Goal: Information Seeking & Learning: Find specific fact

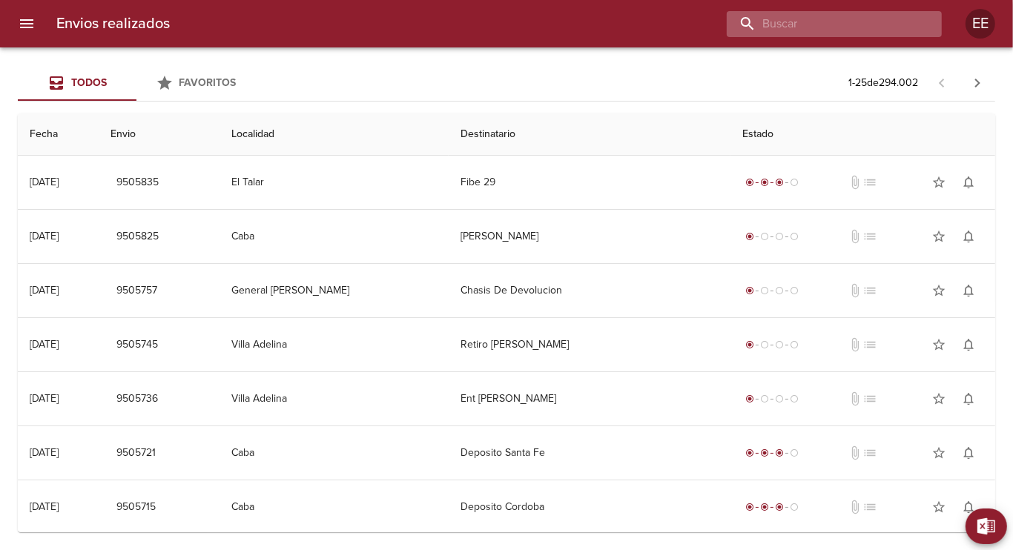
click at [844, 24] on input "buscar" at bounding box center [821, 24] width 190 height 26
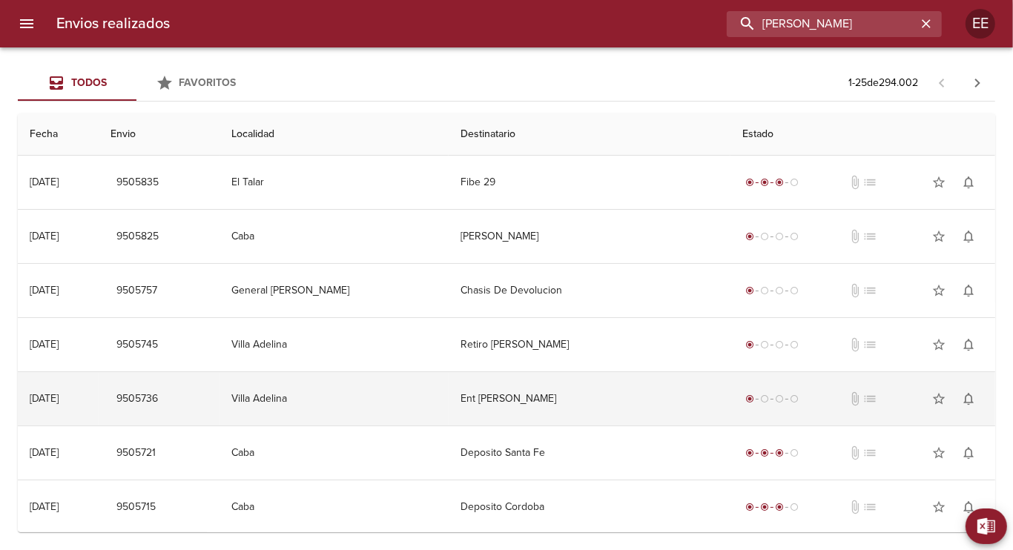
type input "[PERSON_NAME]"
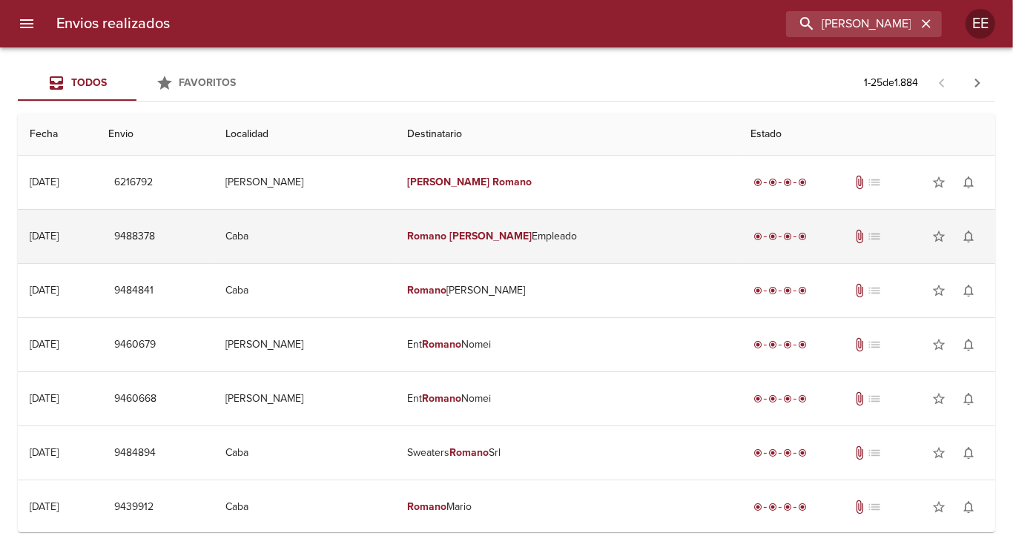
click at [509, 241] on em "[PERSON_NAME]" at bounding box center [490, 236] width 82 height 13
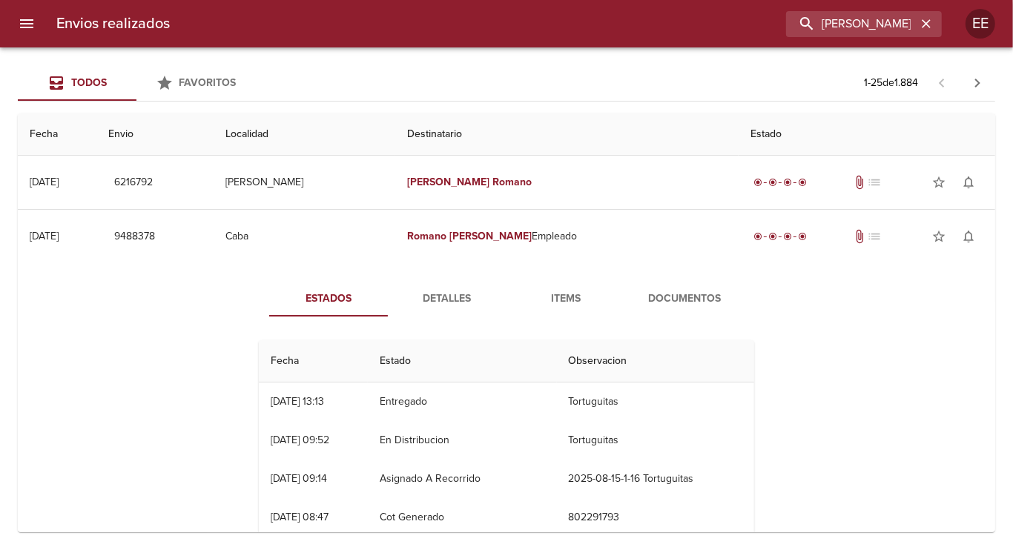
click at [650, 298] on span "Documentos" at bounding box center [684, 299] width 101 height 19
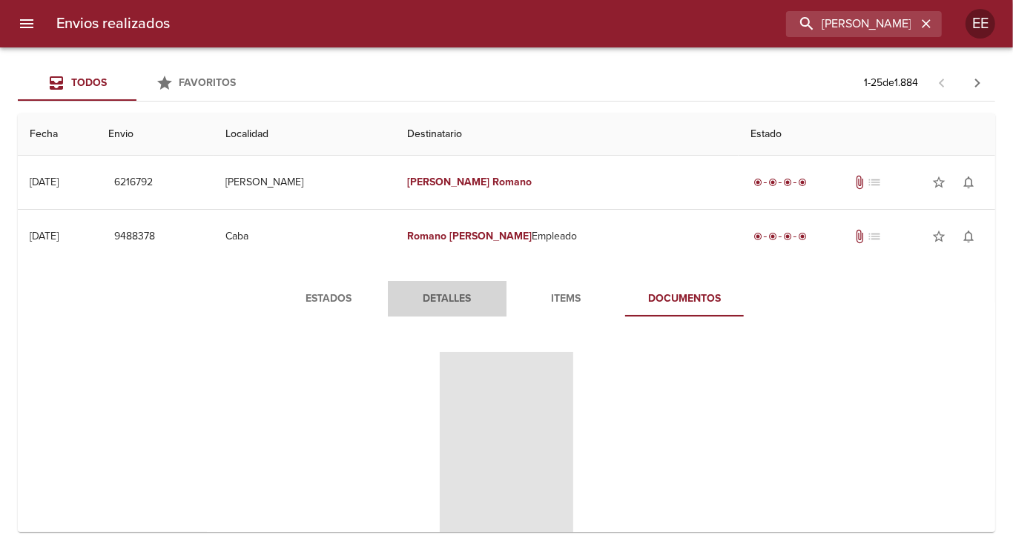
click at [446, 310] on button "Detalles" at bounding box center [447, 299] width 119 height 36
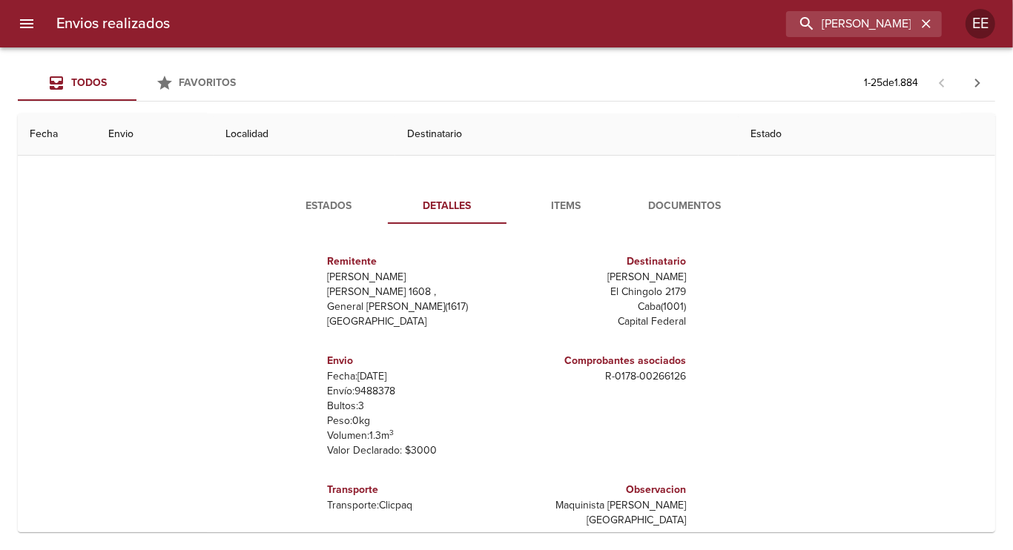
scroll to position [185, 0]
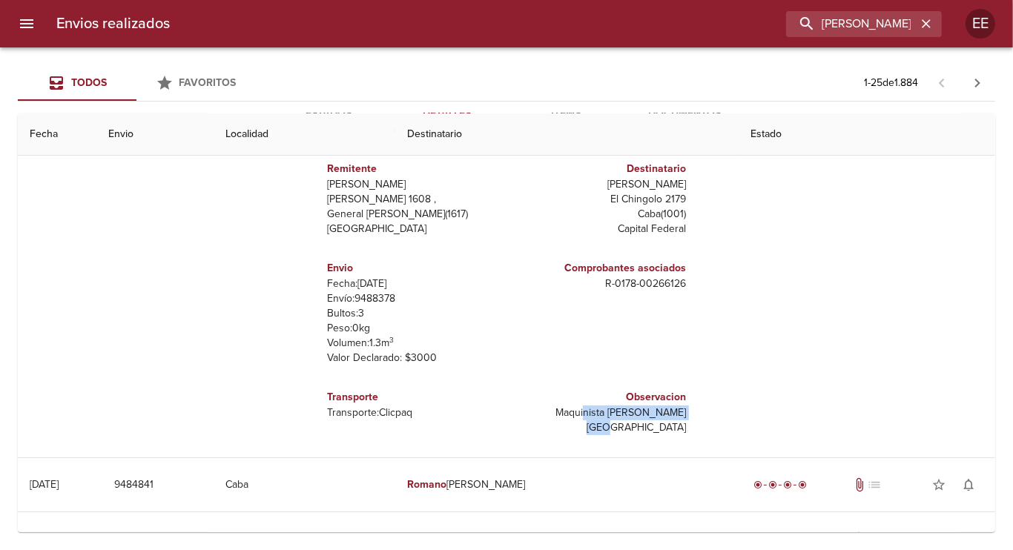
drag, startPoint x: 574, startPoint y: 414, endPoint x: 716, endPoint y: 410, distance: 141.6
click at [716, 410] on div "Remitente Wamaro Tortuguitas [PERSON_NAME][STREET_ADDRESS][PERSON_NAME] Destina…" at bounding box center [506, 291] width 507 height 297
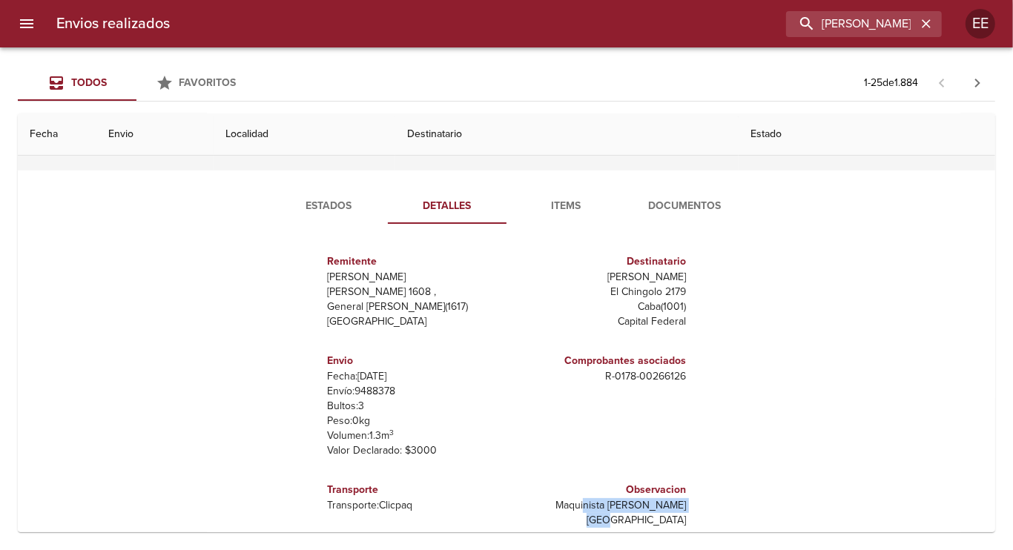
scroll to position [0, 0]
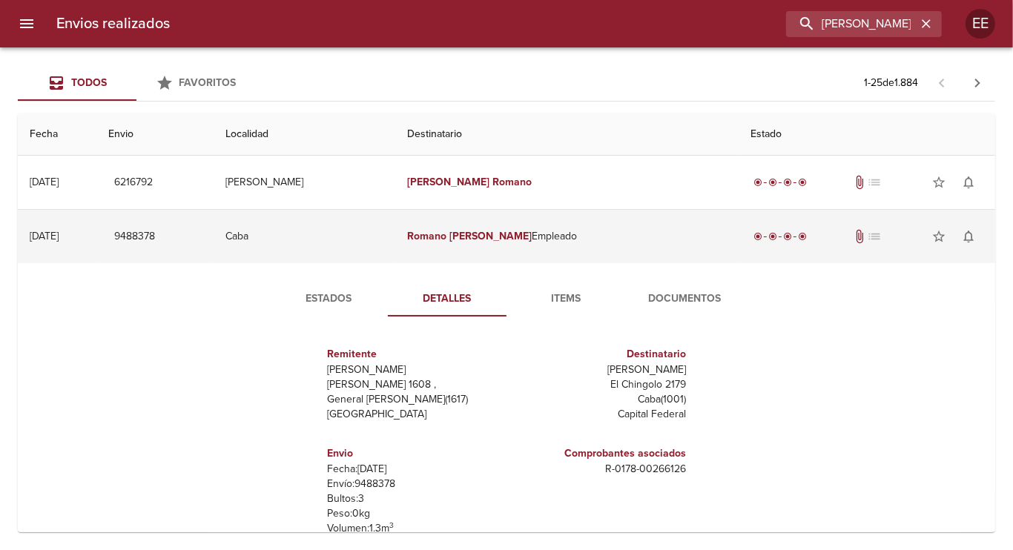
click at [852, 242] on span "attach_file" at bounding box center [859, 236] width 15 height 15
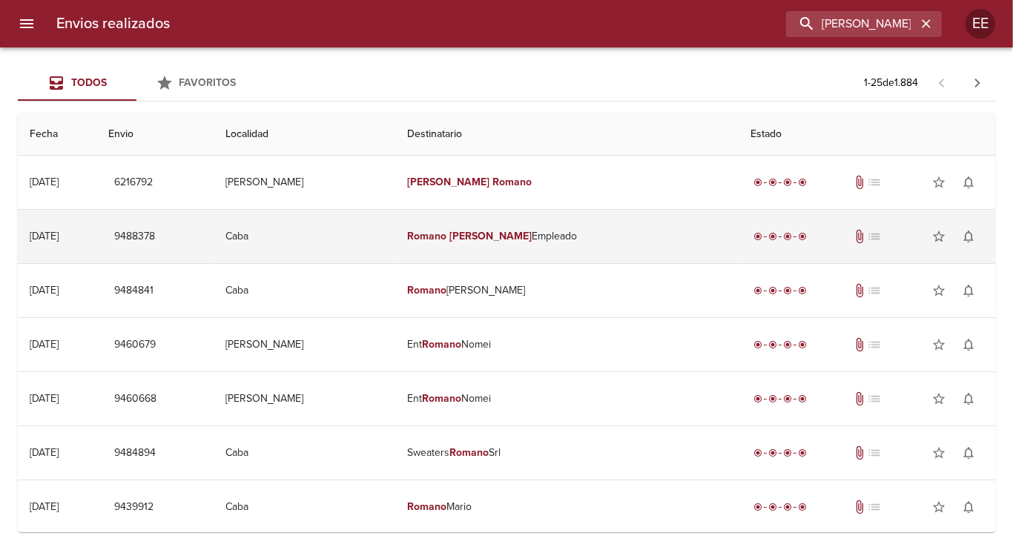
click at [852, 239] on span "attach_file" at bounding box center [859, 236] width 15 height 15
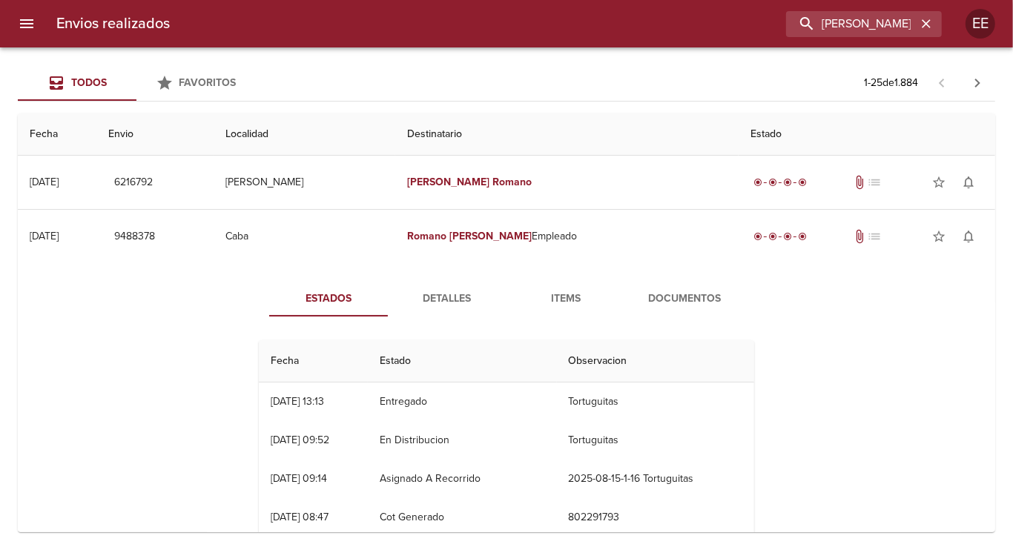
click at [688, 298] on span "Documentos" at bounding box center [684, 299] width 101 height 19
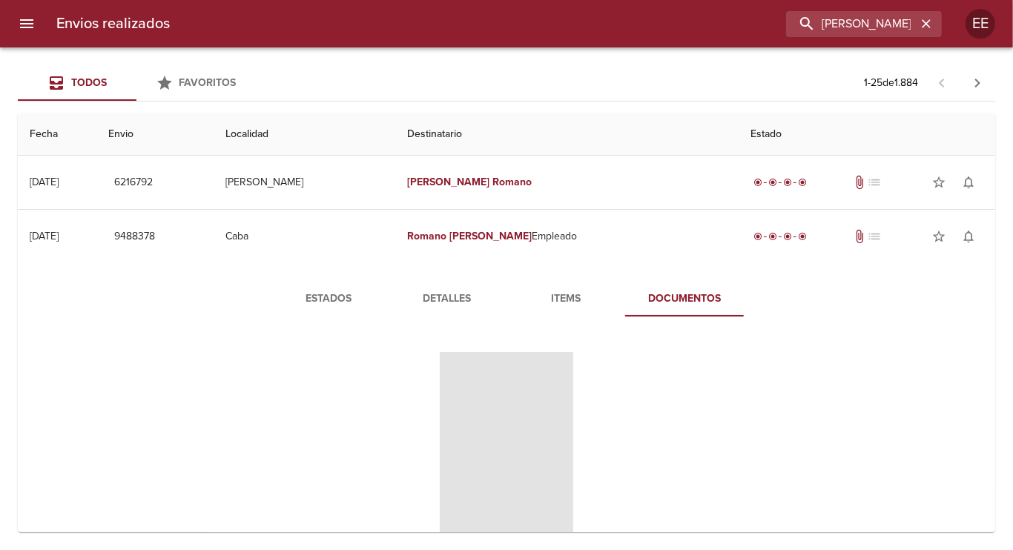
scroll to position [93, 0]
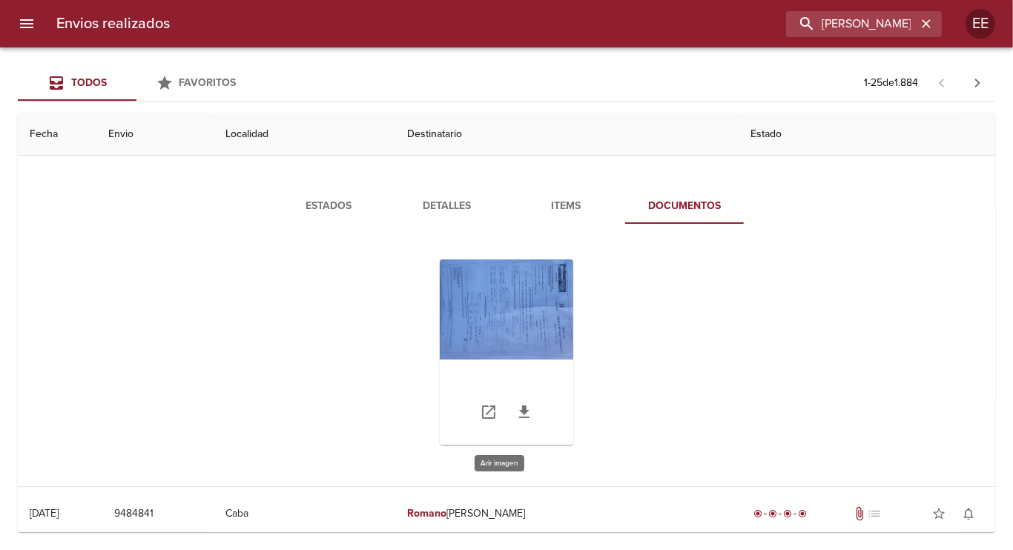
click at [510, 314] on div "Tabla de envíos del cliente" at bounding box center [506, 351] width 133 height 185
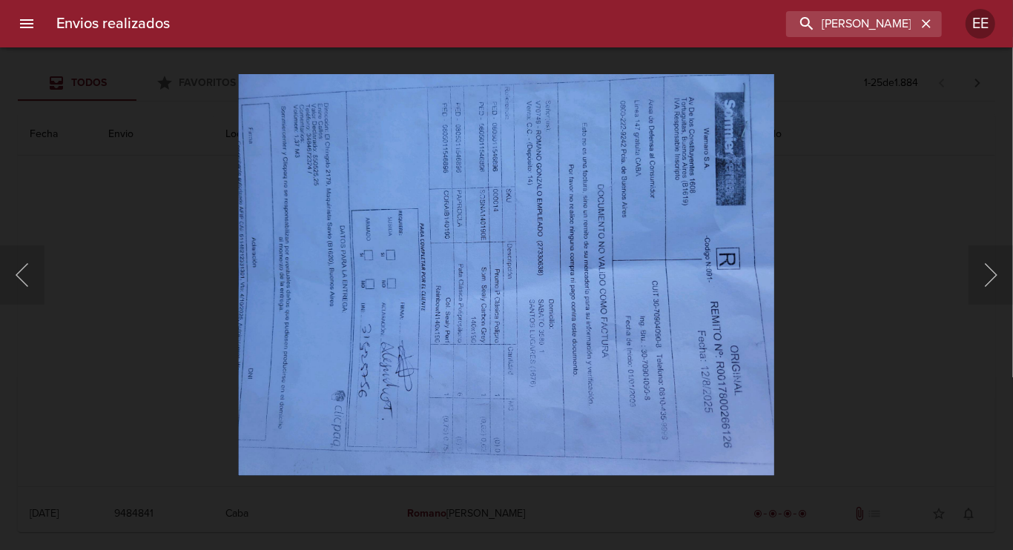
click at [417, 320] on img "Lightbox" at bounding box center [506, 275] width 536 height 402
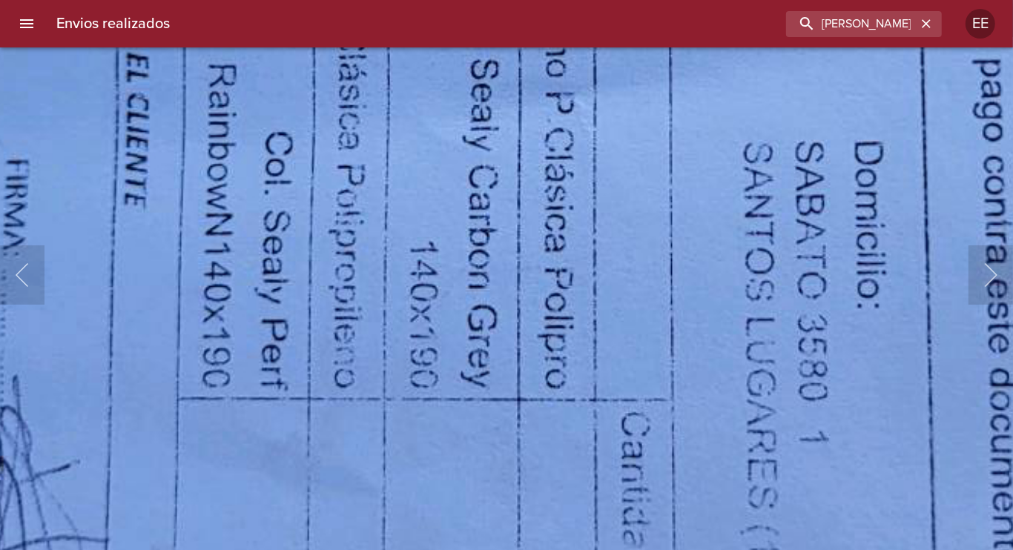
click at [354, 405] on img "Lightbox" at bounding box center [612, 2] width 3066 height 2300
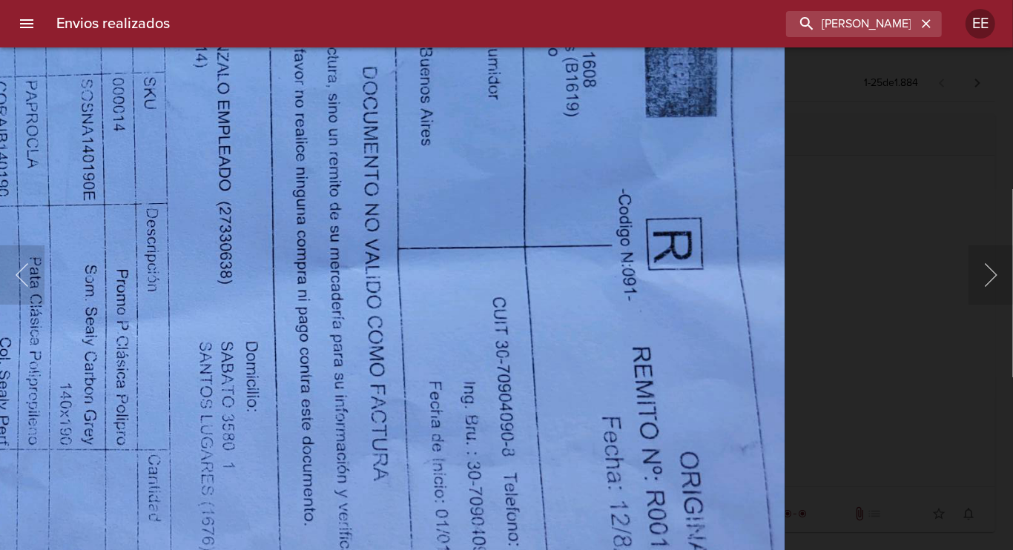
click at [554, 201] on img "Lightbox" at bounding box center [144, 282] width 1282 height 961
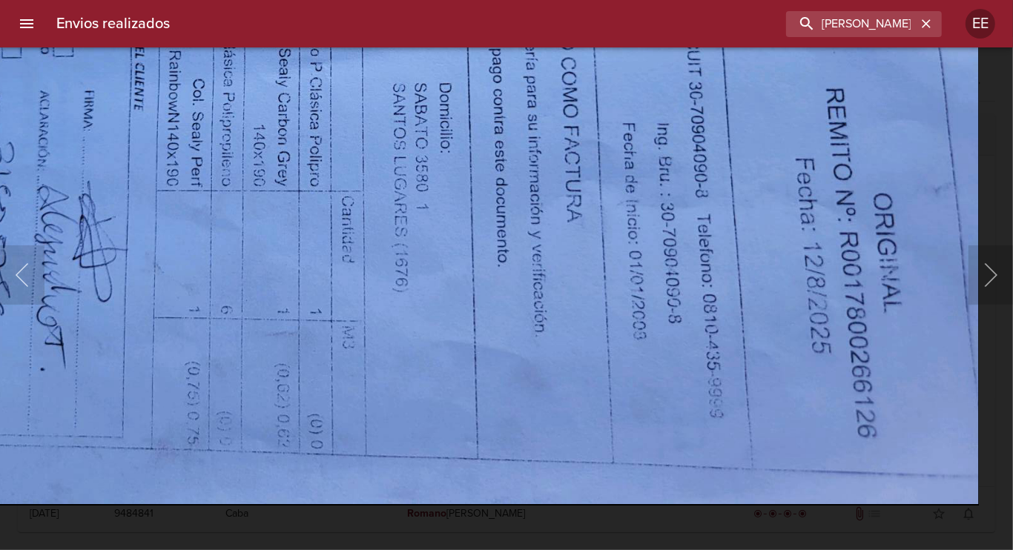
click at [712, 233] on img "Lightbox" at bounding box center [338, 23] width 1282 height 961
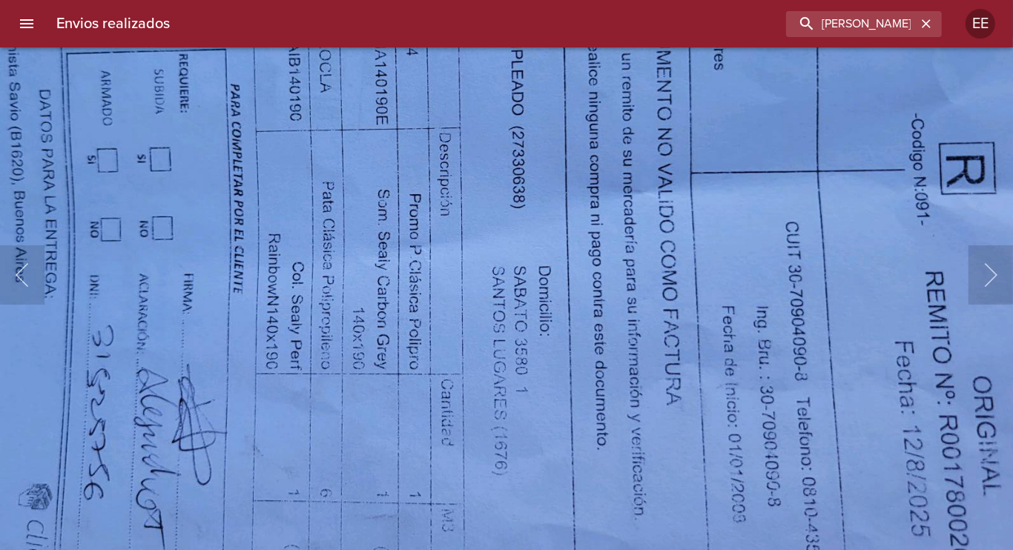
click at [454, 383] on img "Lightbox" at bounding box center [437, 206] width 1282 height 961
